Goal: Information Seeking & Learning: Learn about a topic

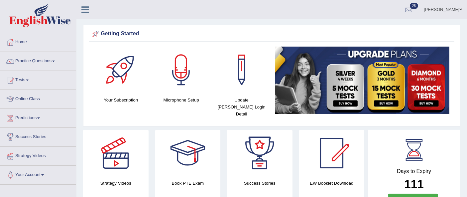
click at [57, 62] on link "Practice Questions" at bounding box center [38, 60] width 76 height 17
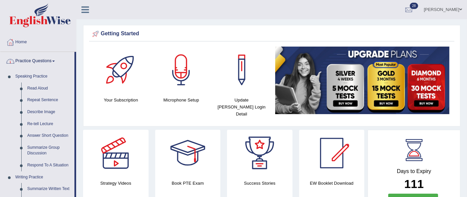
click at [47, 64] on link "Practice Questions" at bounding box center [37, 60] width 74 height 17
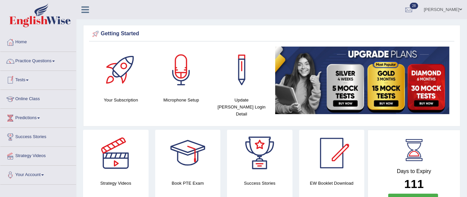
click at [37, 64] on link "Practice Questions" at bounding box center [38, 60] width 76 height 17
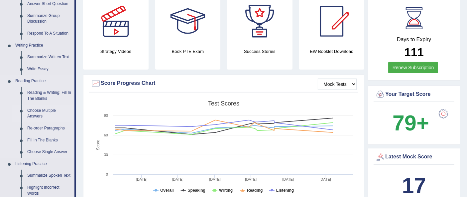
scroll to position [148, 0]
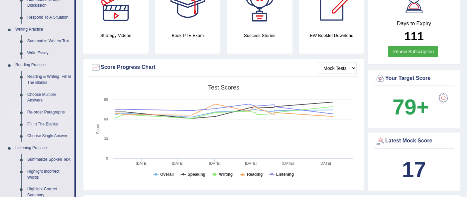
click at [45, 114] on link "Re-order Paragraphs" at bounding box center [49, 112] width 50 height 12
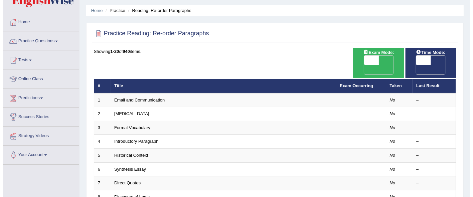
scroll to position [37, 0]
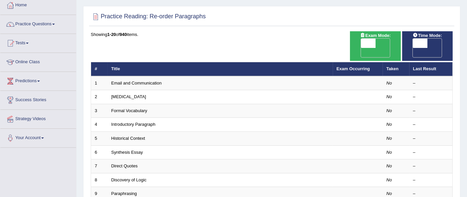
drag, startPoint x: 381, startPoint y: 43, endPoint x: 374, endPoint y: 47, distance: 8.0
click at [361, 48] on span "OFF" at bounding box center [353, 52] width 15 height 9
checkbox input "true"
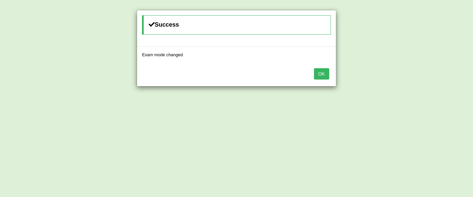
click at [326, 73] on button "OK" at bounding box center [321, 73] width 15 height 11
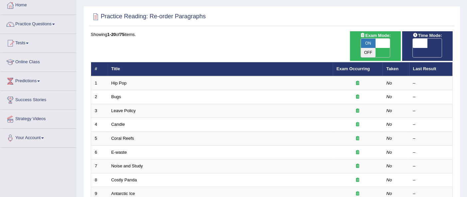
click at [413, 48] on span "OFF" at bounding box center [405, 52] width 15 height 9
checkbox input "true"
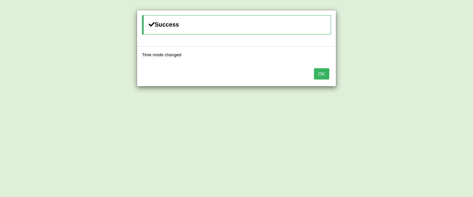
click at [322, 74] on button "OK" at bounding box center [321, 73] width 15 height 11
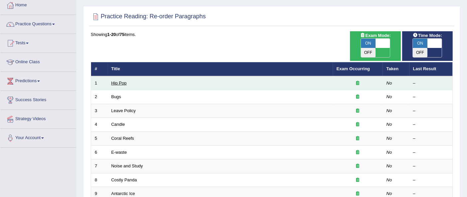
click at [124, 80] on link "Hip Pop" at bounding box center [118, 82] width 15 height 5
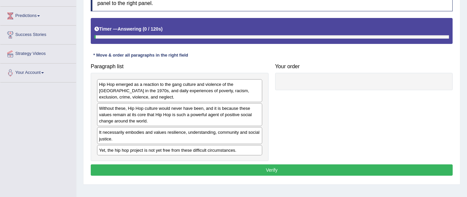
scroll to position [111, 0]
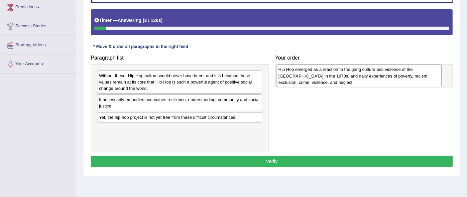
drag, startPoint x: 136, startPoint y: 83, endPoint x: 315, endPoint y: 77, distance: 179.5
click at [315, 77] on div "Hip Hop emerged as a reaction to the gang culture and violence of the [GEOGRAPH…" at bounding box center [358, 75] width 165 height 23
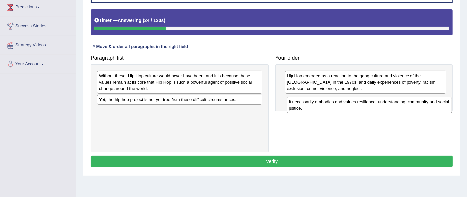
drag, startPoint x: 189, startPoint y: 107, endPoint x: 379, endPoint y: 110, distance: 189.8
click at [379, 110] on div "It necessarily embodies and values resilience, understanding, community and soc…" at bounding box center [369, 105] width 165 height 17
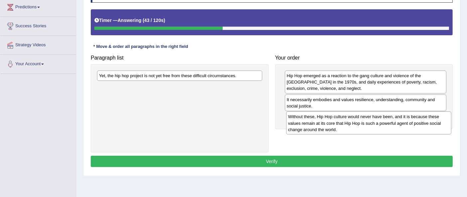
drag, startPoint x: 202, startPoint y: 86, endPoint x: 391, endPoint y: 127, distance: 193.5
click at [391, 127] on div "Without these, Hip Hop culture would never have been, and it is because these v…" at bounding box center [368, 122] width 165 height 23
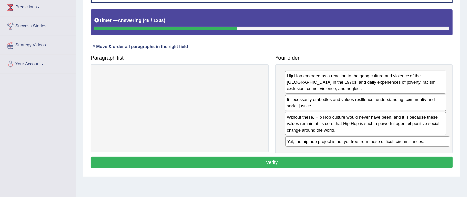
drag, startPoint x: 219, startPoint y: 82, endPoint x: 403, endPoint y: 144, distance: 194.4
click at [403, 144] on div "Yet, the hip hop project is not yet free from these difficult circumstances." at bounding box center [367, 141] width 165 height 10
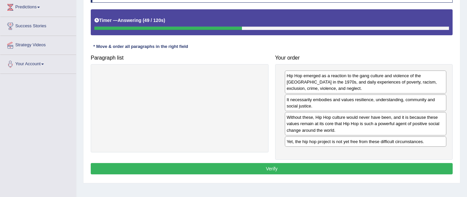
click at [301, 168] on button "Verify" at bounding box center [272, 168] width 362 height 11
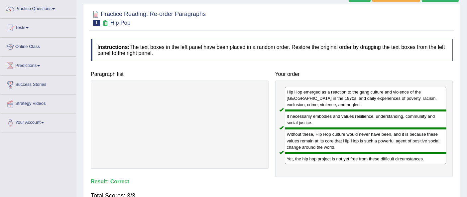
scroll to position [0, 0]
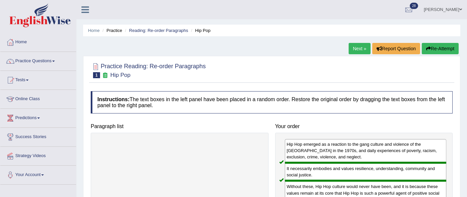
click at [357, 46] on link "Next »" at bounding box center [360, 48] width 22 height 11
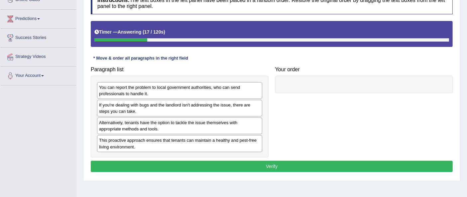
scroll to position [111, 0]
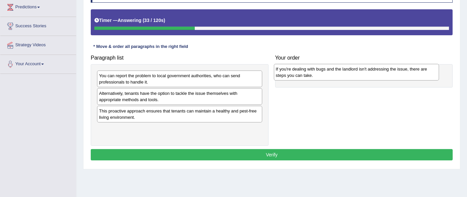
drag, startPoint x: 162, startPoint y: 99, endPoint x: 339, endPoint y: 74, distance: 178.4
click at [339, 74] on div "If you're dealing with bugs and the landlord isn't addressing the issue, there …" at bounding box center [356, 72] width 165 height 17
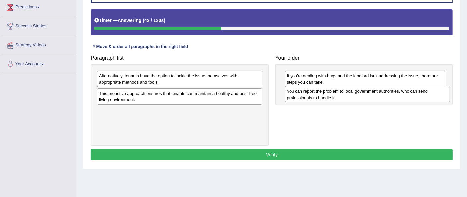
drag, startPoint x: 142, startPoint y: 77, endPoint x: 330, endPoint y: 92, distance: 188.7
click at [330, 92] on div "You can report the problem to local government authorities, who can send profes…" at bounding box center [367, 94] width 165 height 17
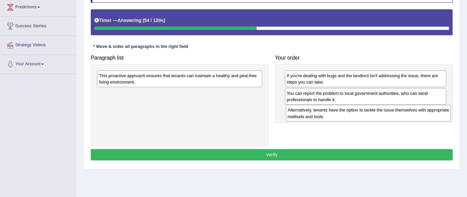
drag, startPoint x: 192, startPoint y: 78, endPoint x: 380, endPoint y: 112, distance: 191.8
click at [380, 112] on div "Alternatively, tenants have the option to tackle the issue themselves with appr…" at bounding box center [368, 113] width 165 height 17
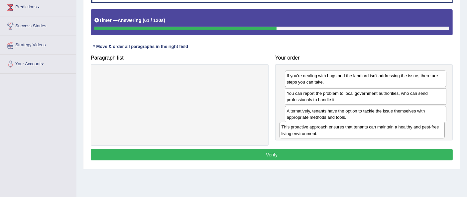
drag, startPoint x: 193, startPoint y: 78, endPoint x: 377, endPoint y: 130, distance: 190.8
click at [377, 130] on div "This proactive approach ensures that tenants can maintain a healthy and pest-fr…" at bounding box center [361, 130] width 165 height 17
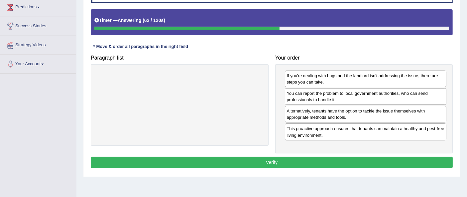
click at [309, 160] on button "Verify" at bounding box center [272, 162] width 362 height 11
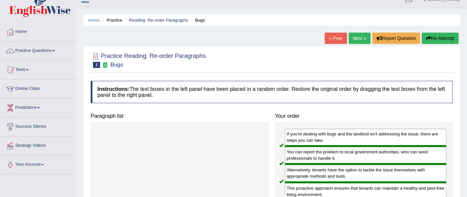
scroll to position [0, 0]
